Goal: Navigation & Orientation: Find specific page/section

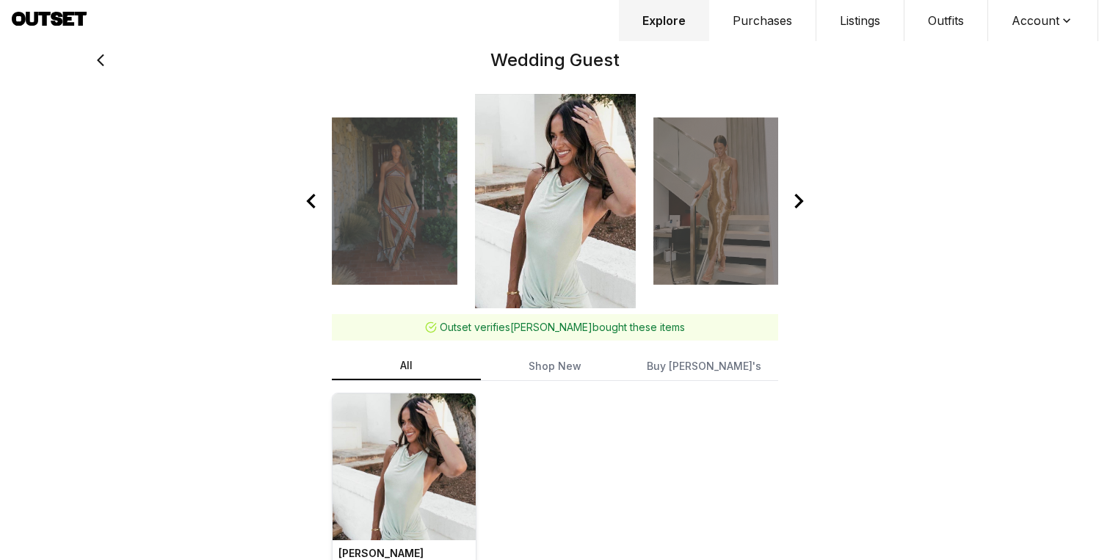
click at [776, 51] on h2 "Wedding Guest" at bounding box center [554, 59] width 881 height 23
click at [767, 25] on button "Purchases" at bounding box center [762, 20] width 107 height 41
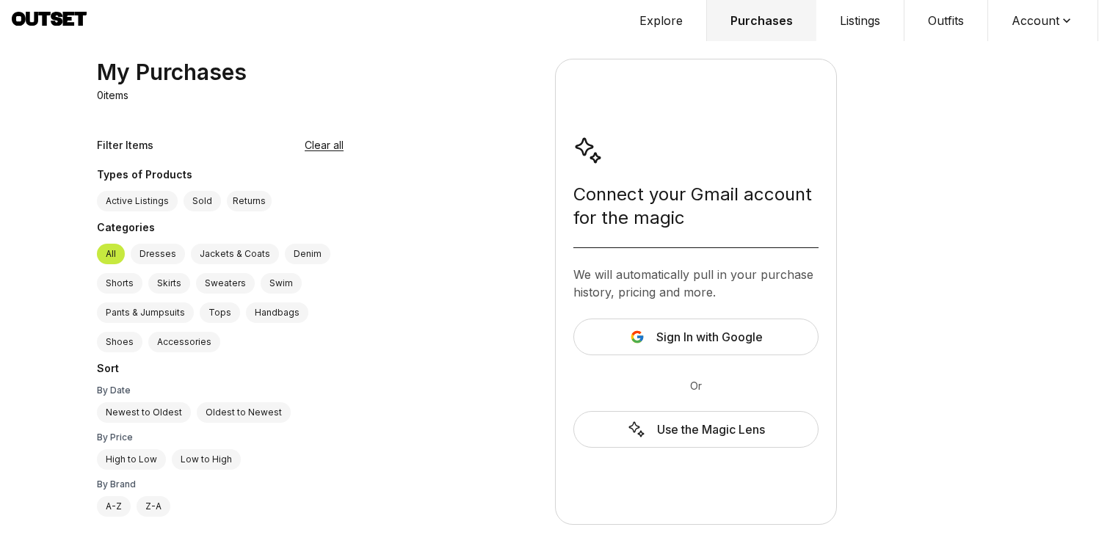
click at [854, 9] on button "Listings" at bounding box center [860, 20] width 88 height 41
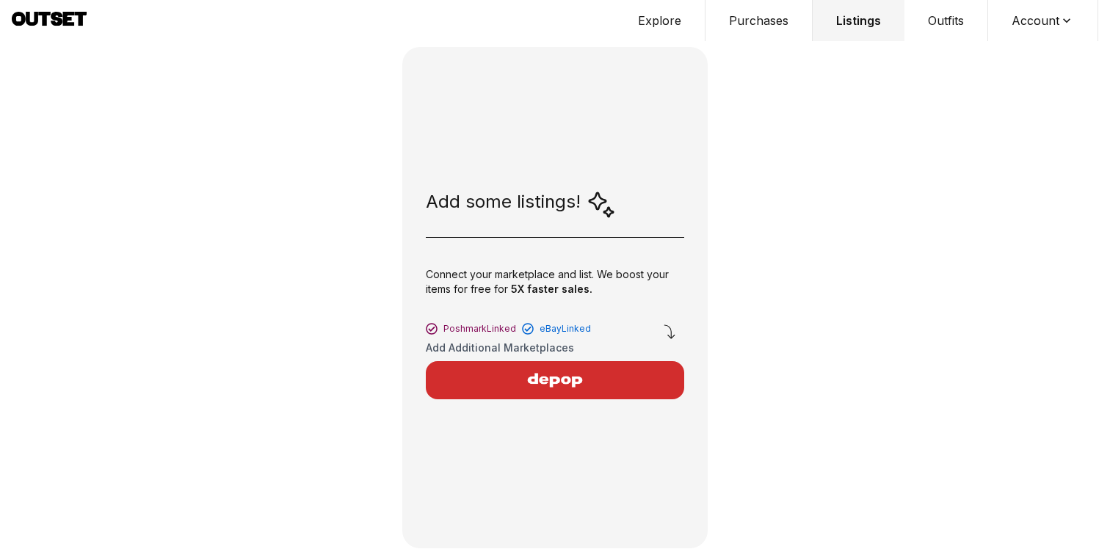
click at [925, 38] on button "Outfits" at bounding box center [946, 20] width 84 height 41
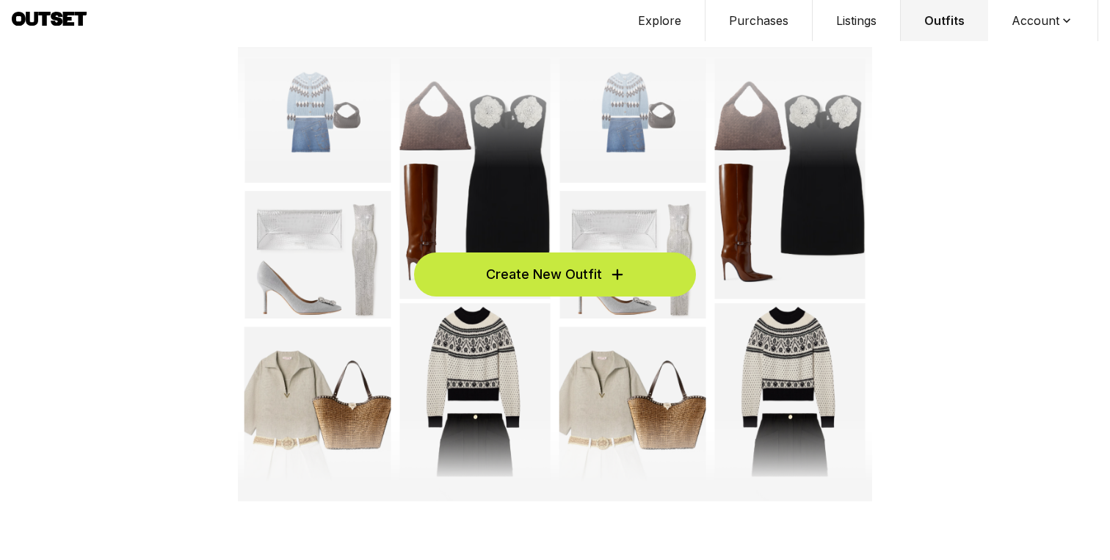
click at [1003, 21] on button "Account" at bounding box center [1043, 20] width 110 height 41
click at [849, 12] on button "Listings" at bounding box center [856, 20] width 88 height 41
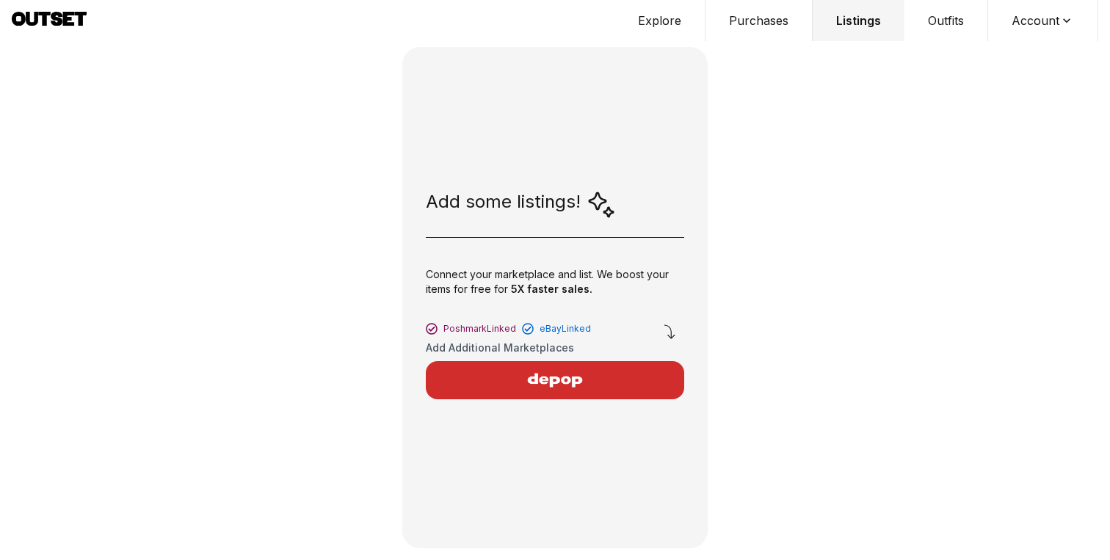
click at [672, 25] on button "Explore" at bounding box center [659, 20] width 91 height 41
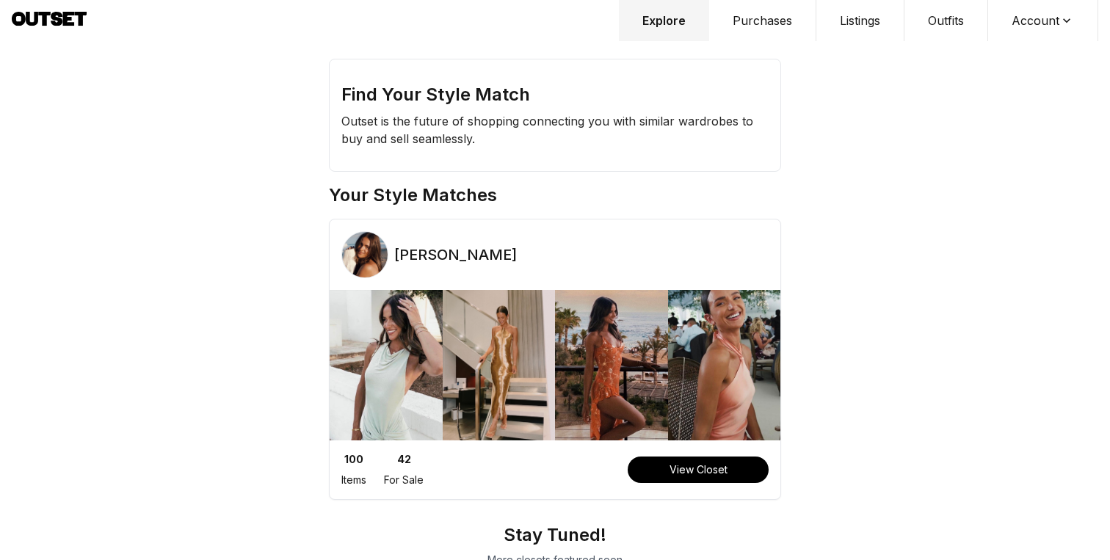
click at [48, 12] on icon at bounding box center [44, 19] width 12 height 14
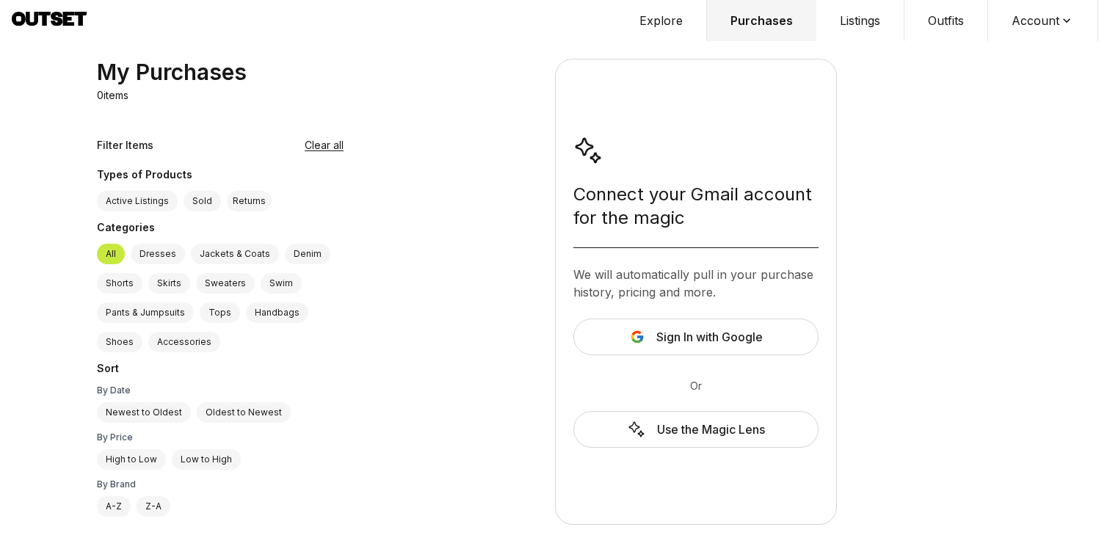
click at [1046, 13] on button "Account" at bounding box center [1043, 20] width 110 height 41
click at [1001, 41] on span "Profile" at bounding box center [1033, 48] width 129 height 26
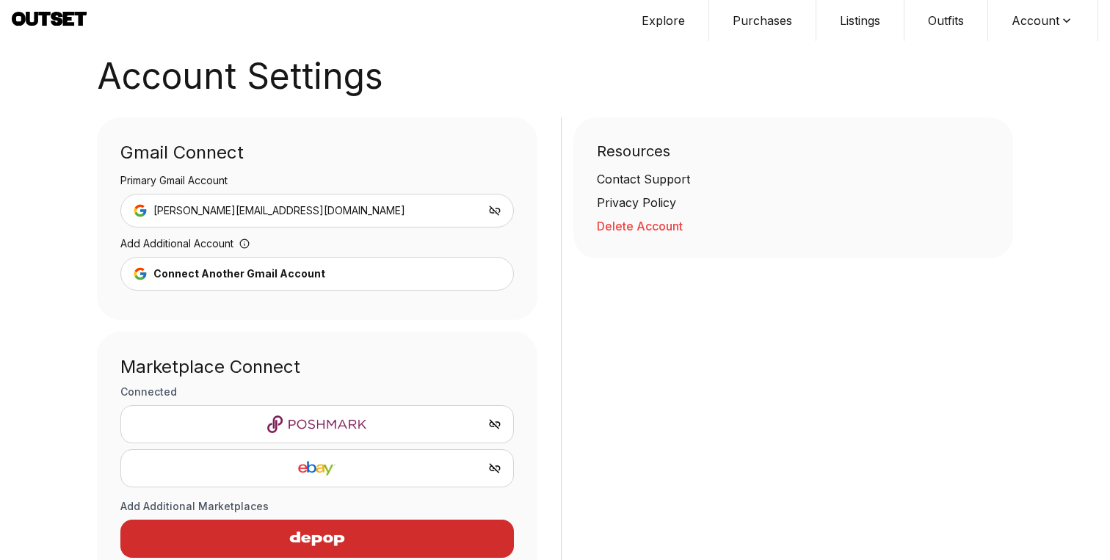
click at [666, 14] on button "Explore" at bounding box center [663, 20] width 91 height 41
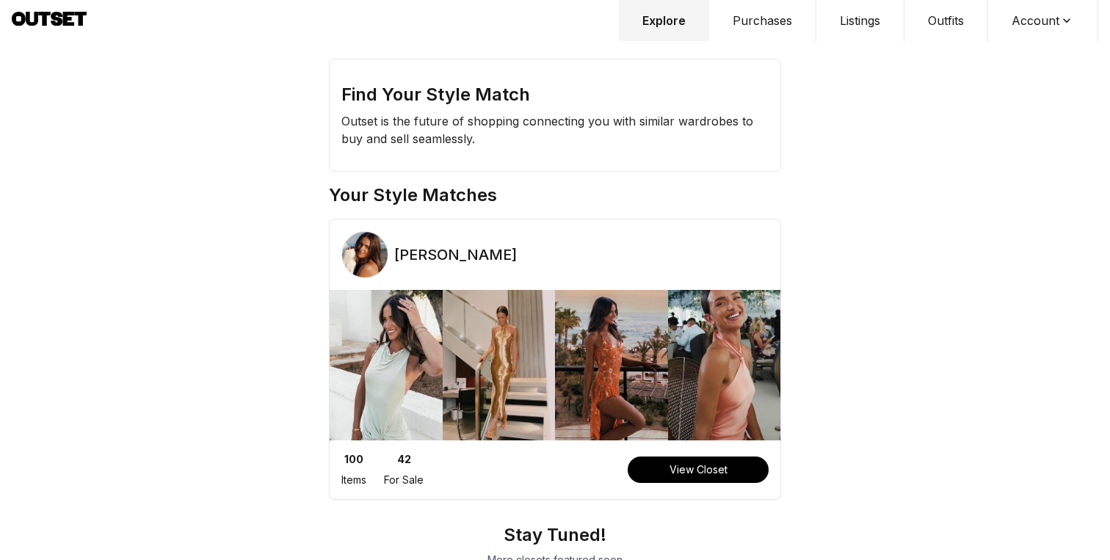
click at [751, 32] on button "Purchases" at bounding box center [762, 20] width 107 height 41
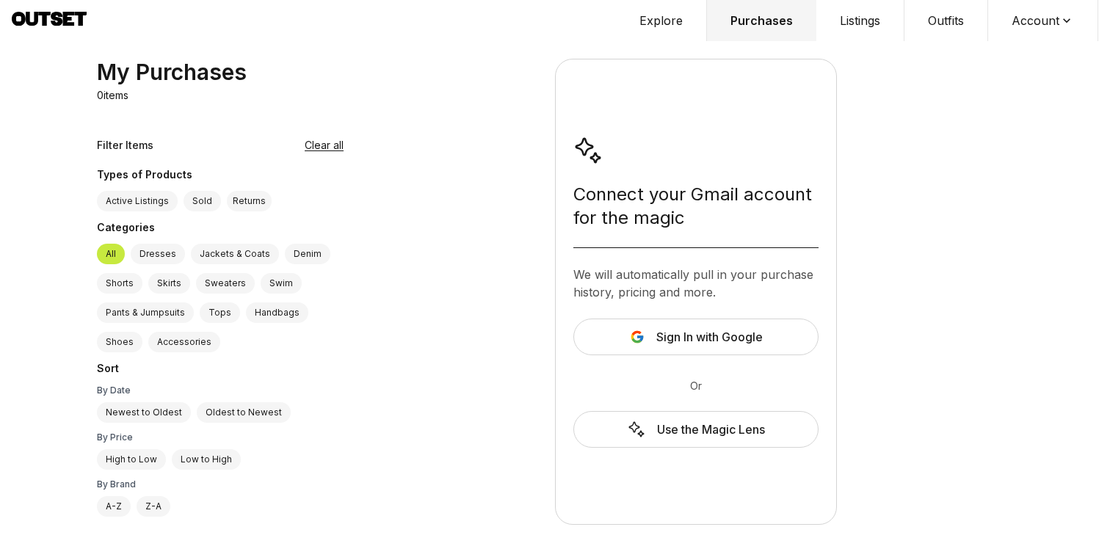
click at [854, 4] on button "Listings" at bounding box center [860, 20] width 88 height 41
